Goal: Information Seeking & Learning: Learn about a topic

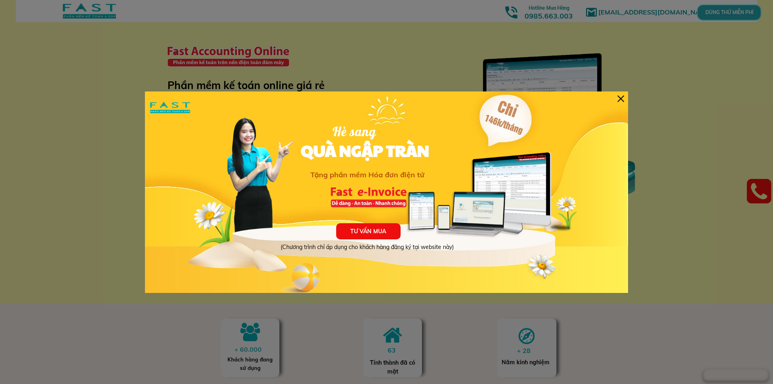
click at [622, 99] on div at bounding box center [620, 98] width 6 height 6
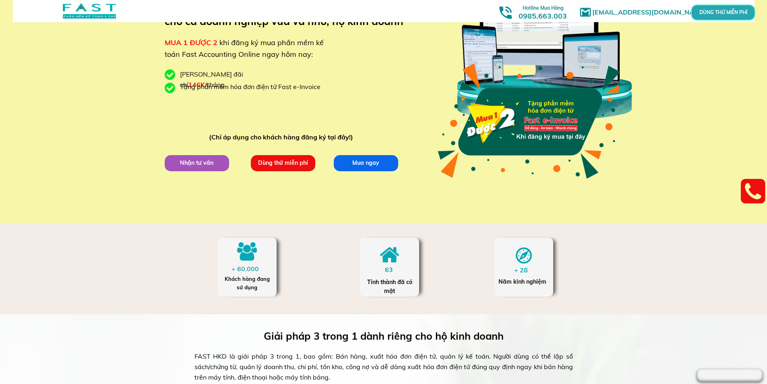
scroll to position [121, 0]
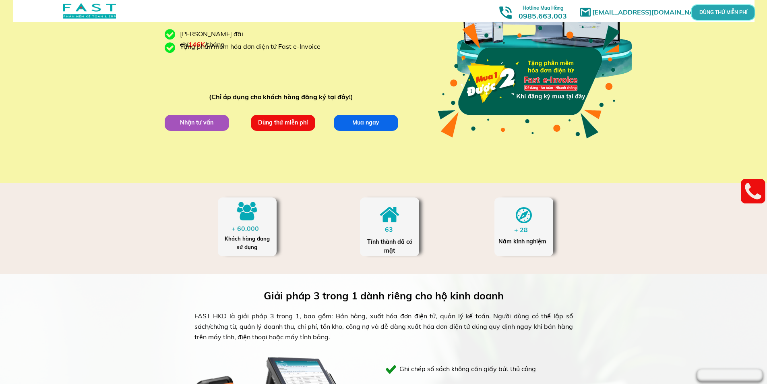
click at [284, 126] on p "Dùng thử miễn phí" at bounding box center [283, 123] width 64 height 16
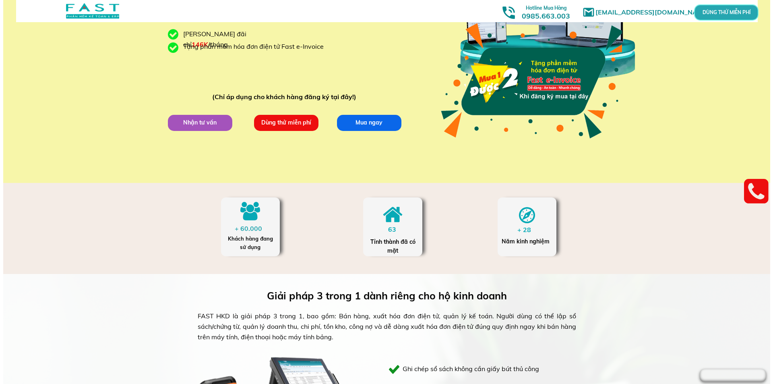
scroll to position [0, 0]
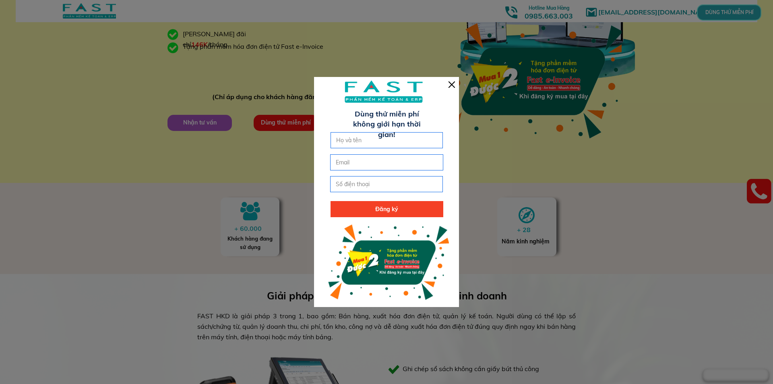
click at [453, 82] on div at bounding box center [451, 84] width 6 height 6
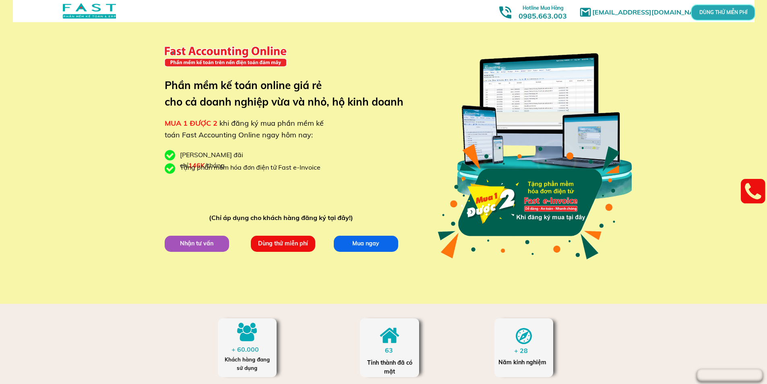
click at [80, 10] on div at bounding box center [89, 10] width 53 height 15
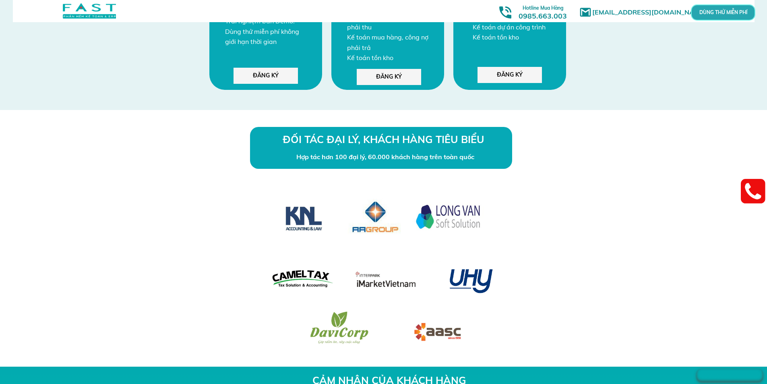
scroll to position [2044, 0]
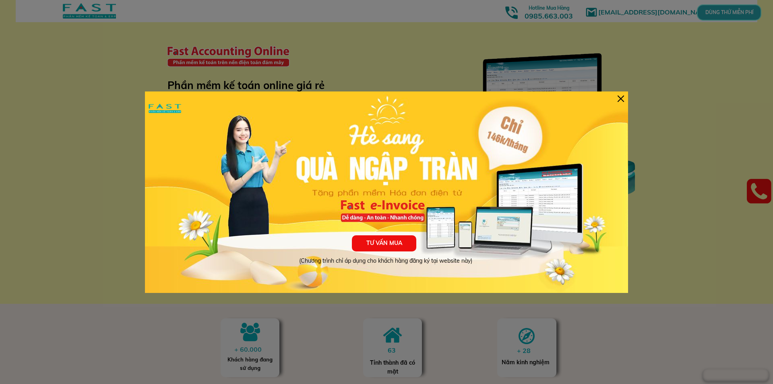
click at [621, 97] on div at bounding box center [620, 98] width 6 height 6
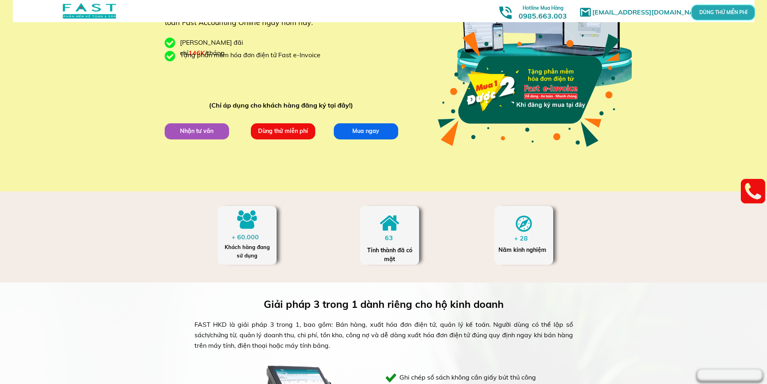
scroll to position [72, 0]
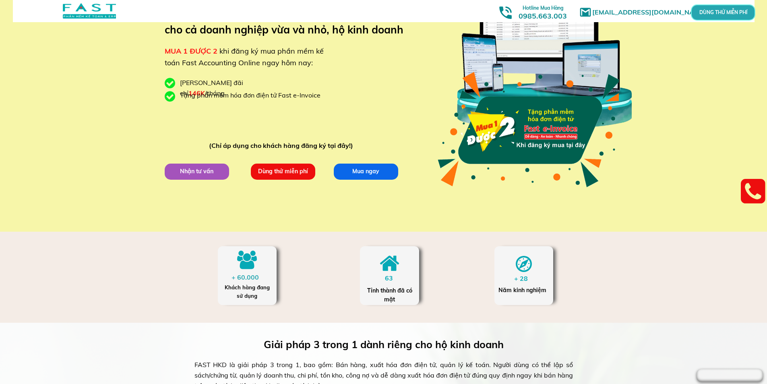
click at [181, 173] on p "Nhận tư vấn" at bounding box center [197, 171] width 64 height 16
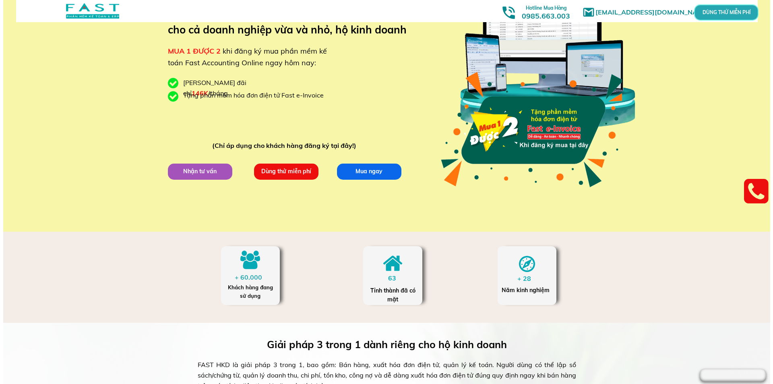
scroll to position [0, 0]
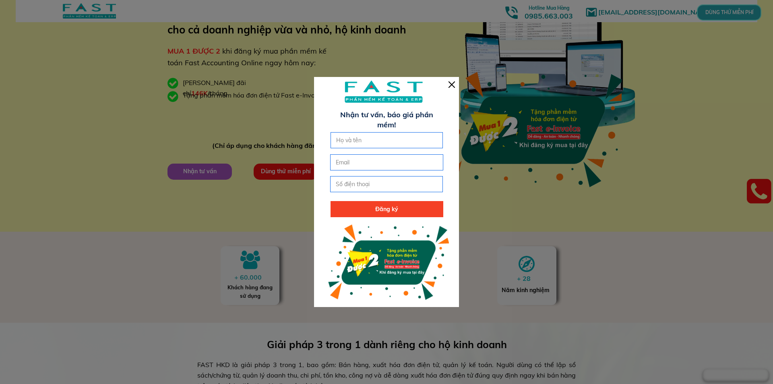
click at [452, 86] on div at bounding box center [451, 84] width 6 height 6
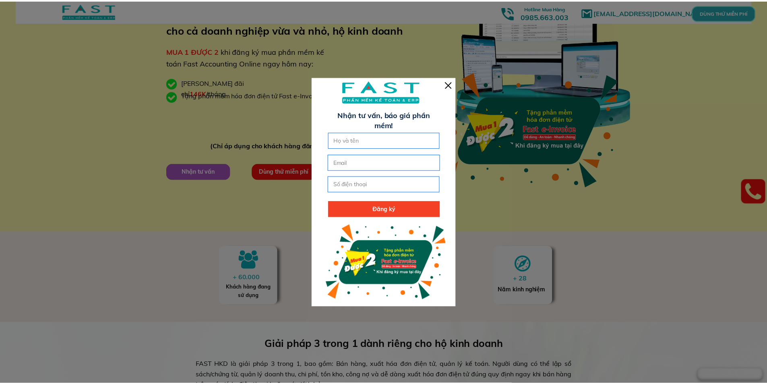
scroll to position [72, 0]
